Goal: Task Accomplishment & Management: Use online tool/utility

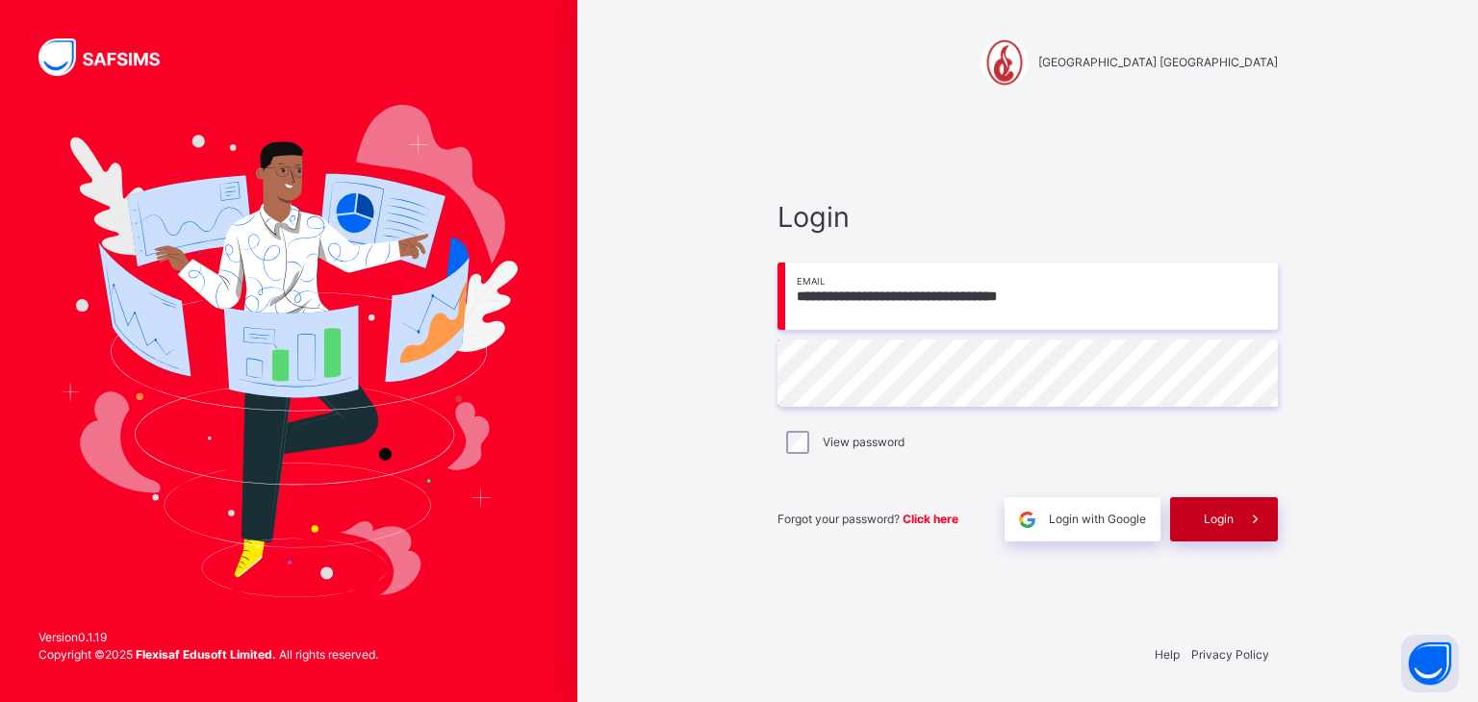
click at [1225, 519] on span "Login" at bounding box center [1218, 519] width 30 height 17
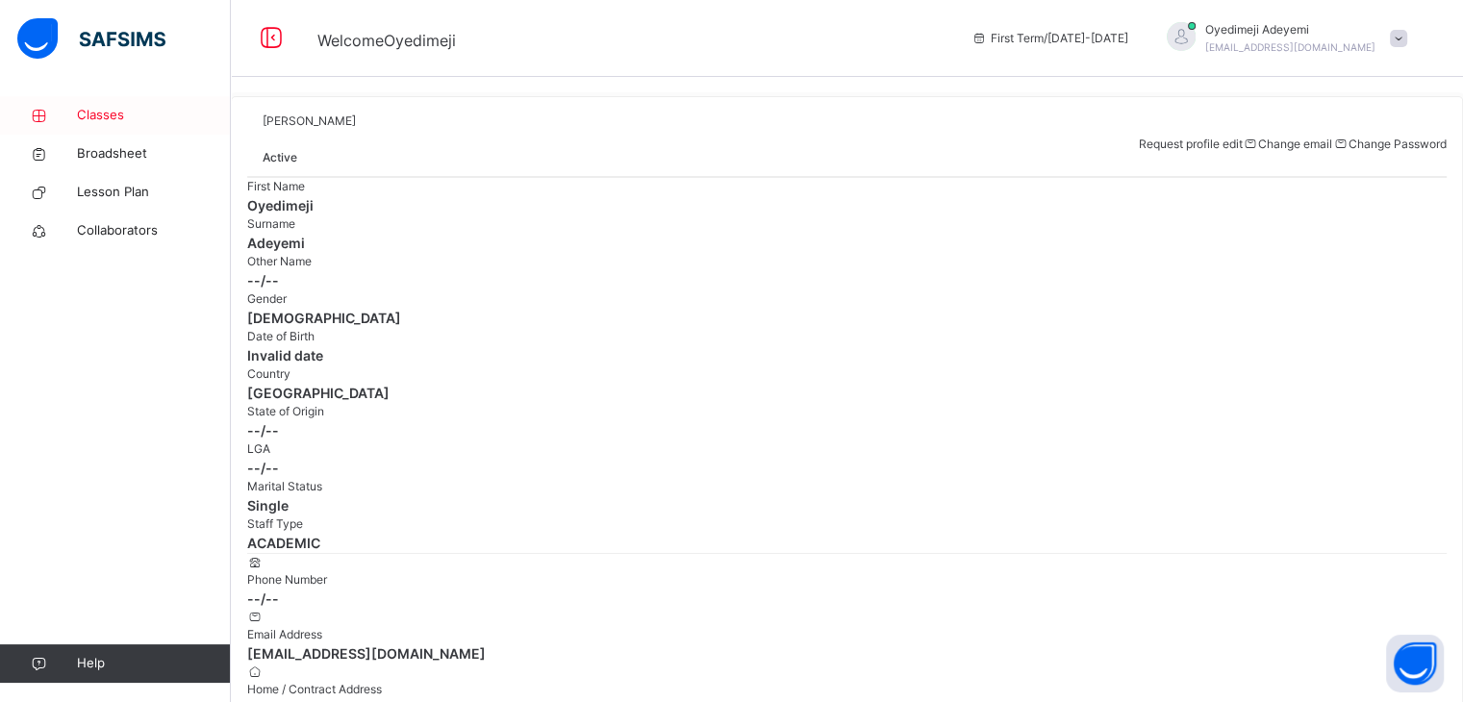
click at [114, 121] on span "Classes" at bounding box center [154, 115] width 154 height 19
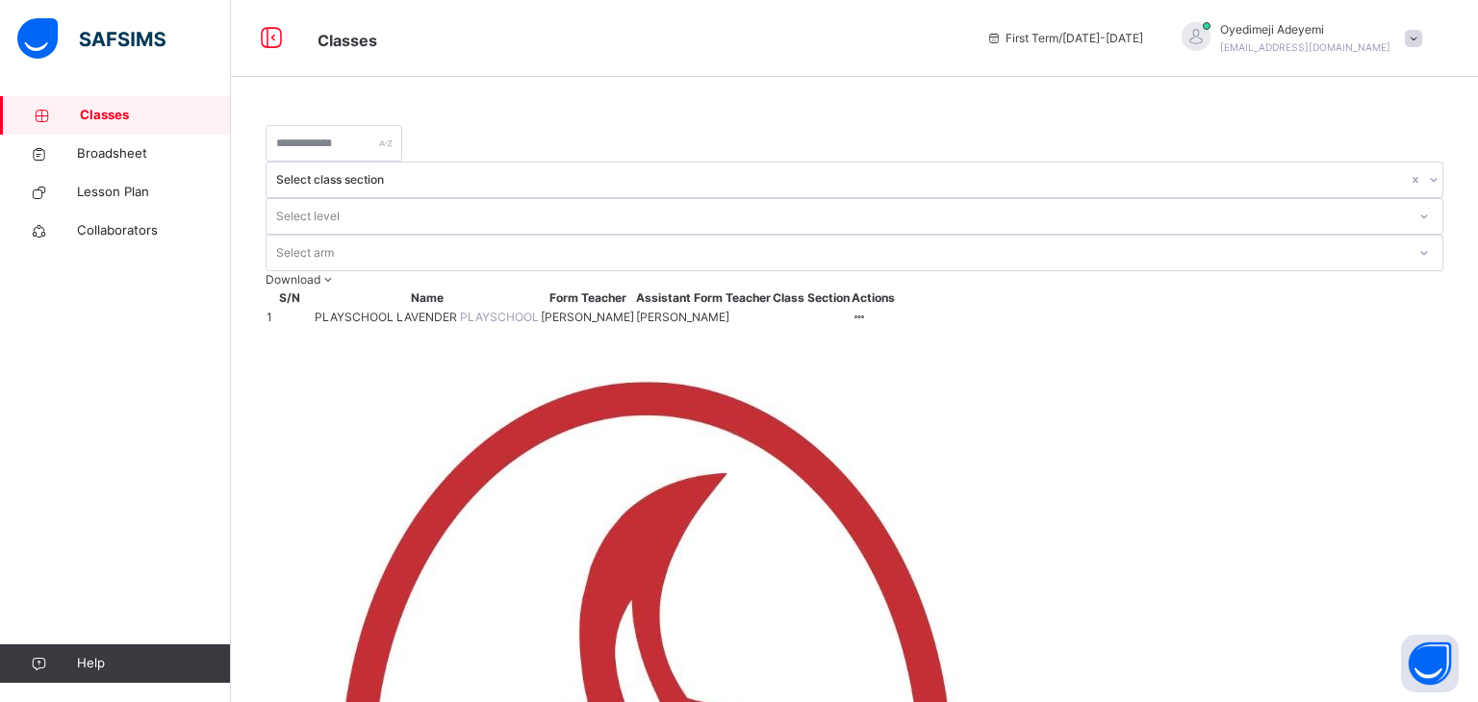
click at [362, 310] on span "PLAYSCHOOL LAVENDER" at bounding box center [387, 317] width 145 height 14
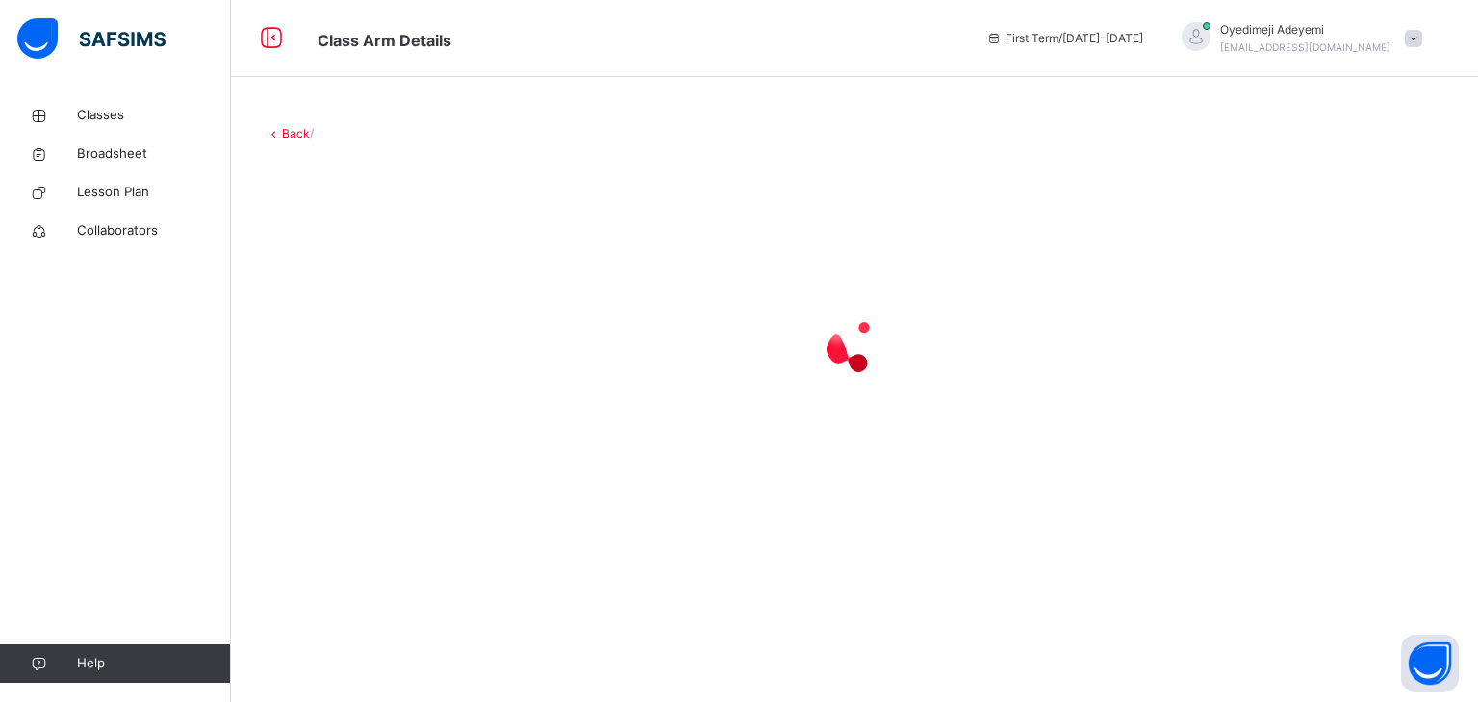
click at [362, 255] on div at bounding box center [854, 345] width 1177 height 366
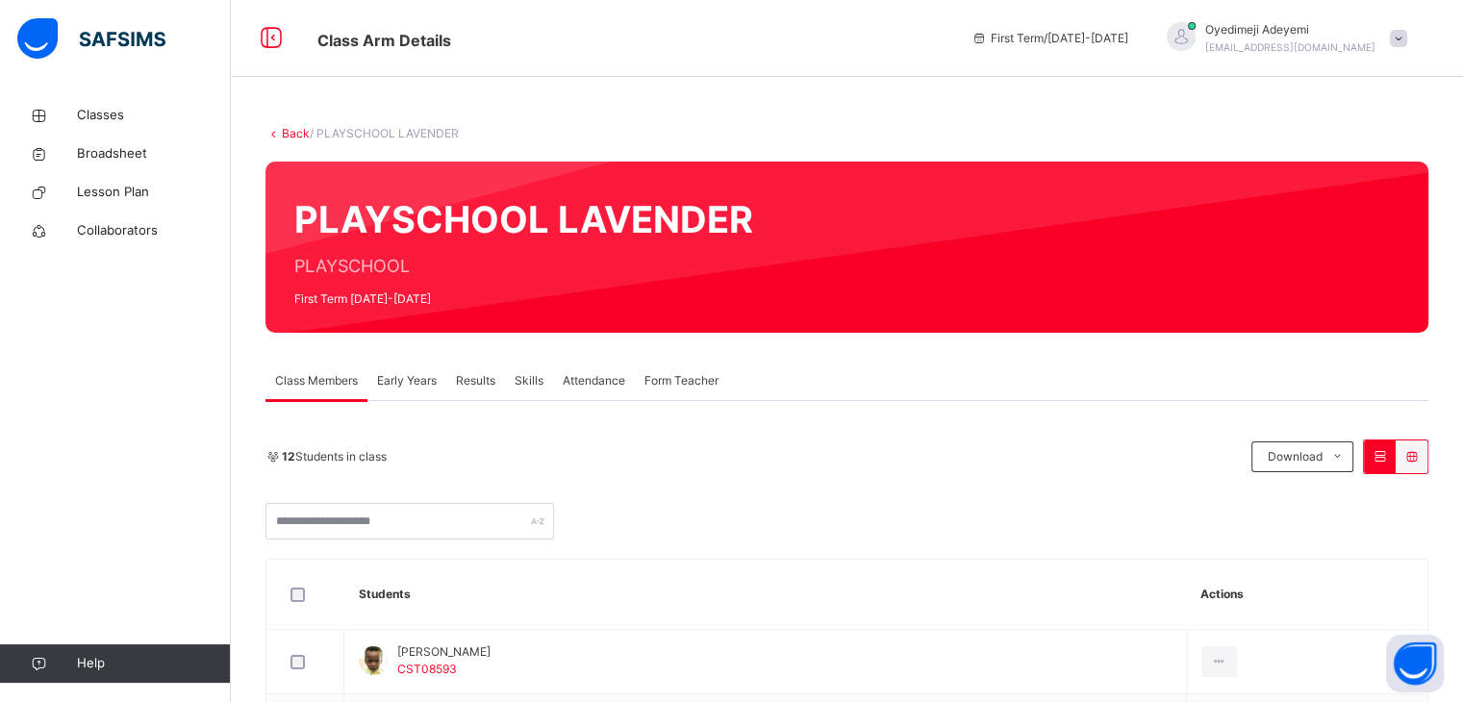
click at [585, 377] on span "Attendance" at bounding box center [594, 380] width 63 height 17
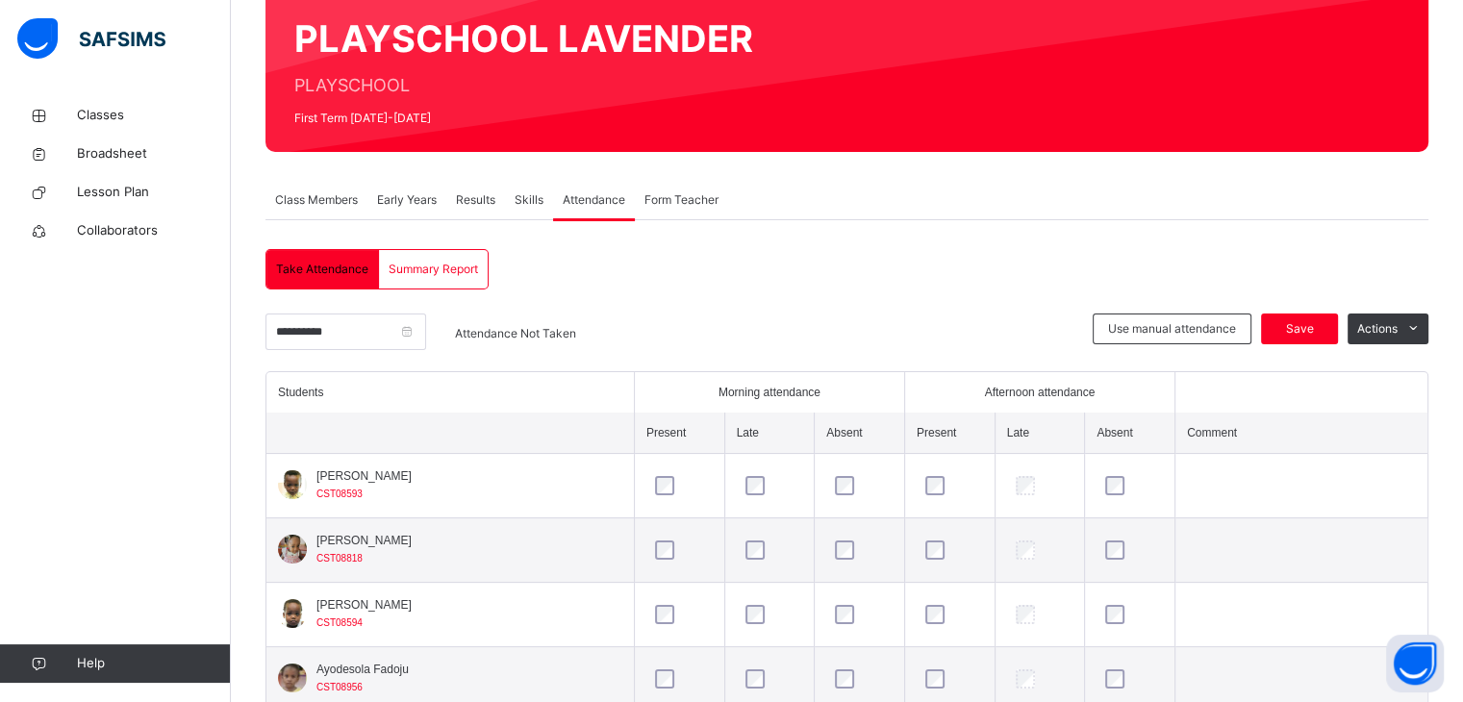
scroll to position [162, 0]
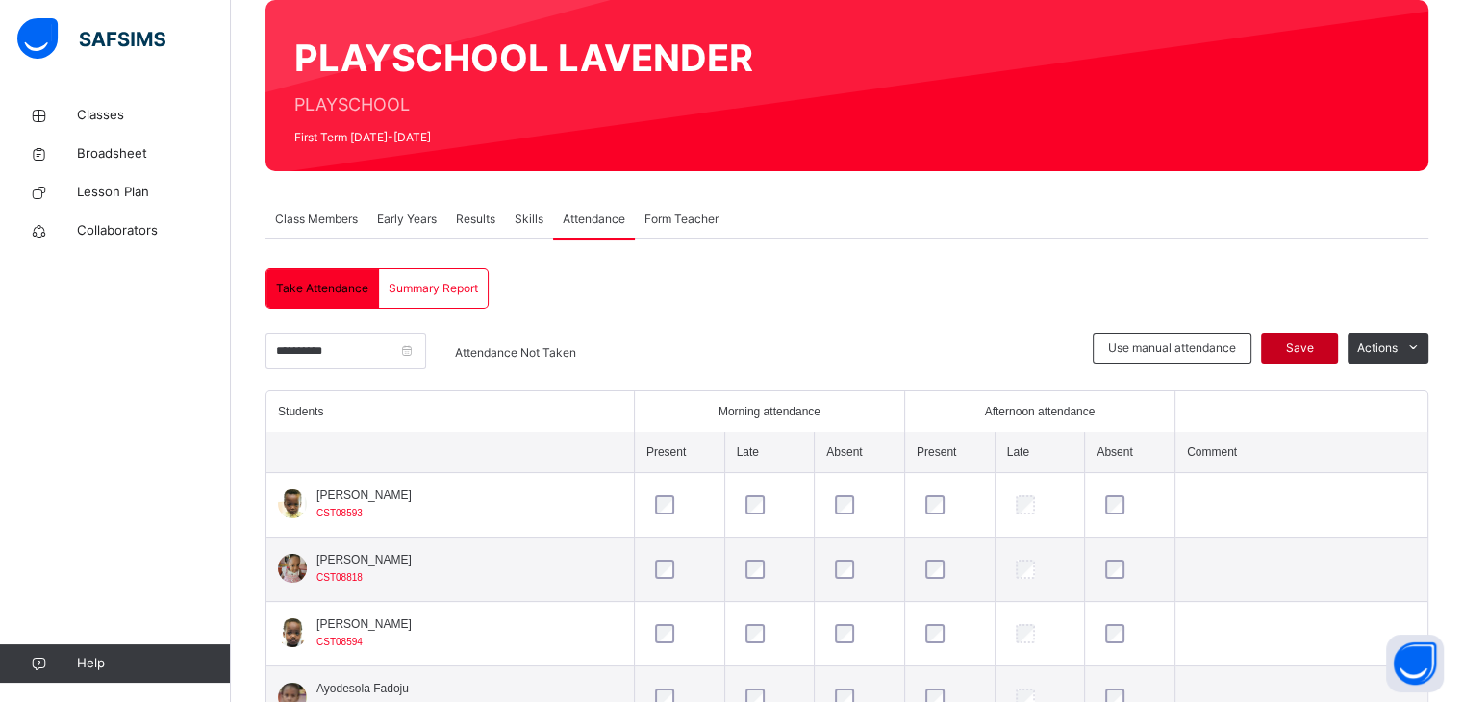
click at [1285, 353] on div "Save" at bounding box center [1299, 348] width 77 height 31
click at [426, 354] on input "**********" at bounding box center [346, 351] width 161 height 37
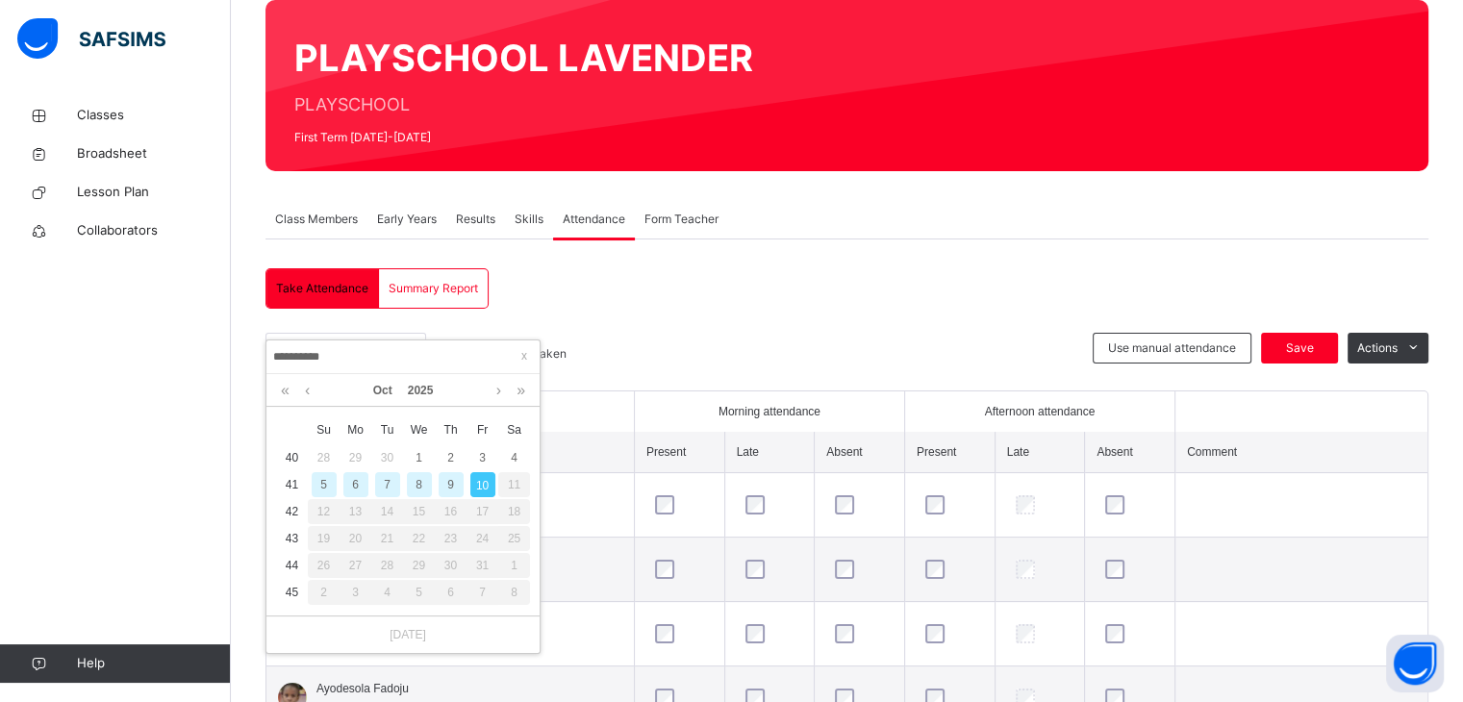
click at [446, 478] on div "9" at bounding box center [451, 484] width 25 height 25
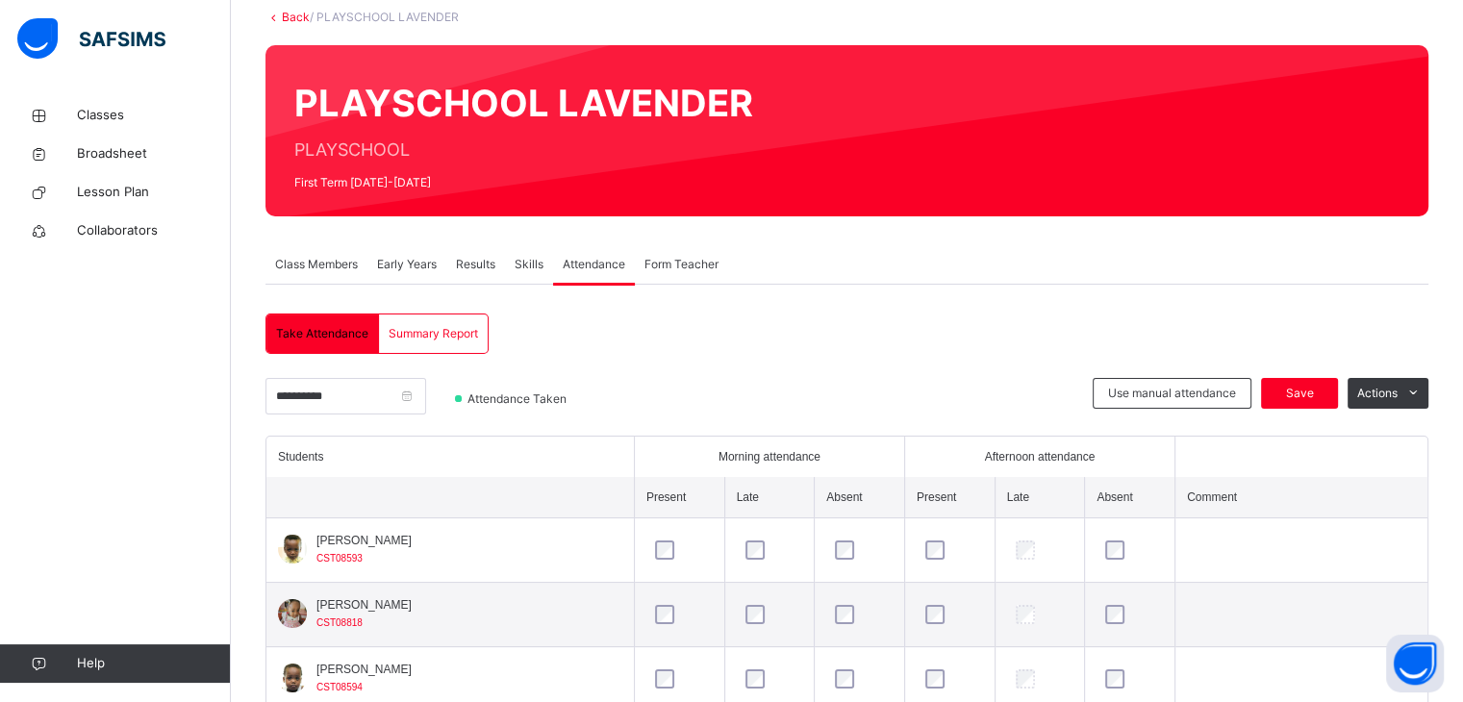
scroll to position [71, 0]
